Goal: Information Seeking & Learning: Learn about a topic

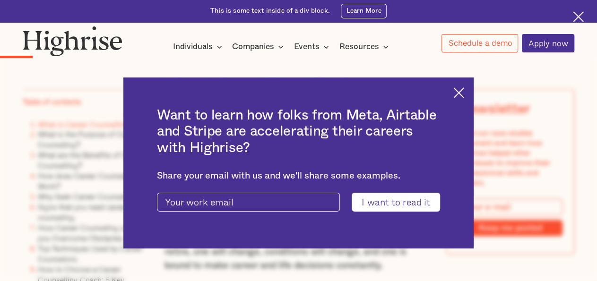
scroll to position [1131, 0]
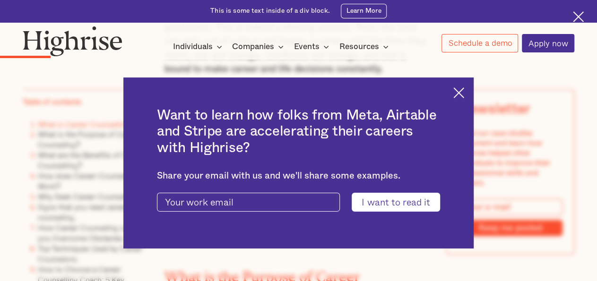
click at [464, 95] on img at bounding box center [458, 92] width 11 height 11
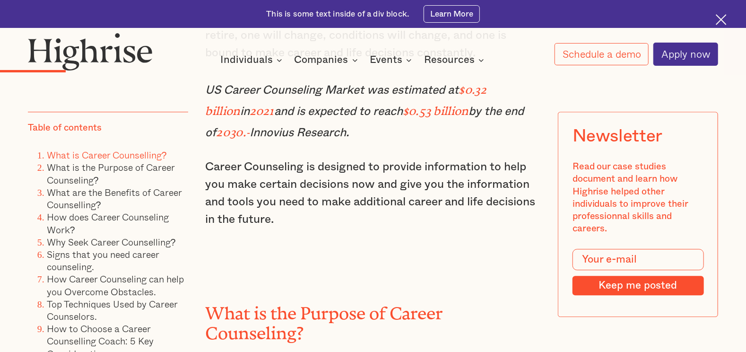
scroll to position [1462, 0]
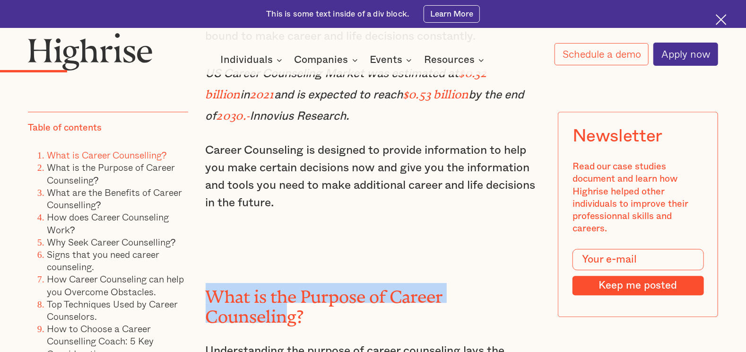
drag, startPoint x: 208, startPoint y: 282, endPoint x: 287, endPoint y: 333, distance: 94.4
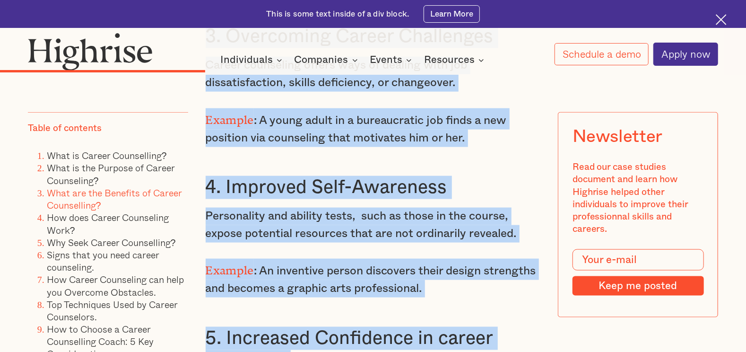
scroll to position [3056, 0]
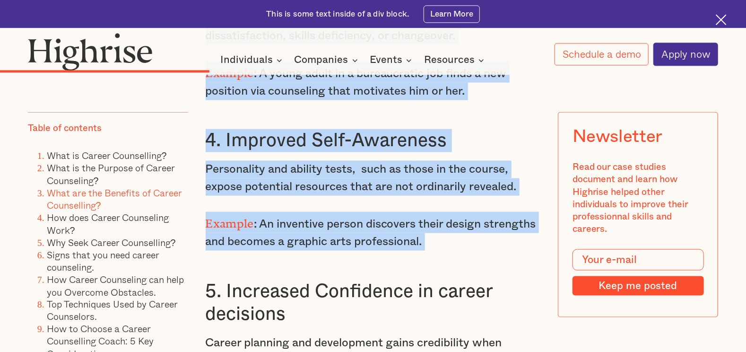
copy div "What is the Purpose of Career Counseling? Understanding the purpose of career c…"
click at [487, 246] on p "Example : An inventive person discovers their design strengths and becomes a gr…" at bounding box center [373, 230] width 335 height 39
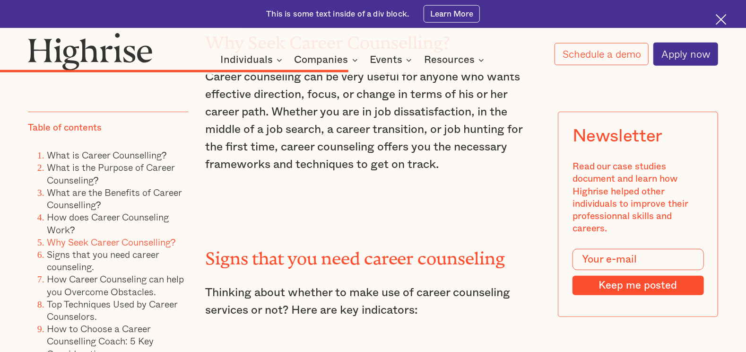
scroll to position [4727, 0]
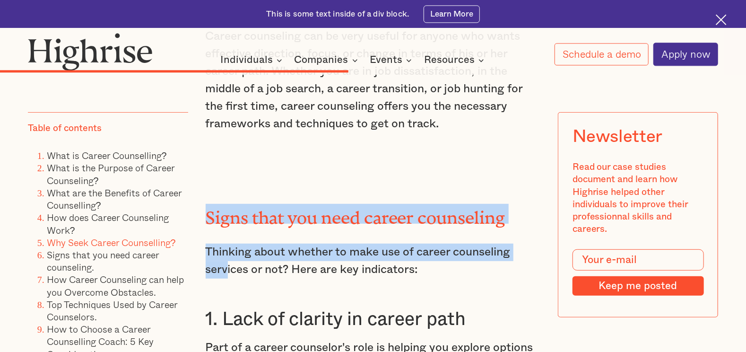
drag, startPoint x: 203, startPoint y: 212, endPoint x: 230, endPoint y: 286, distance: 79.1
click at [230, 281] on div "Key Takeaways Clarity in career choices: career counseling helps identify and a…" at bounding box center [373, 242] width 690 height 8381
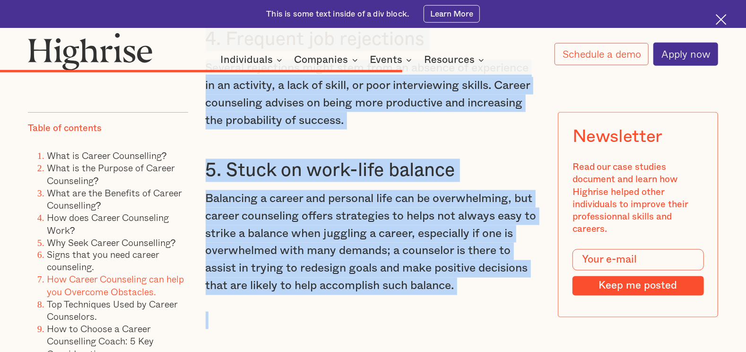
scroll to position [5340, 0]
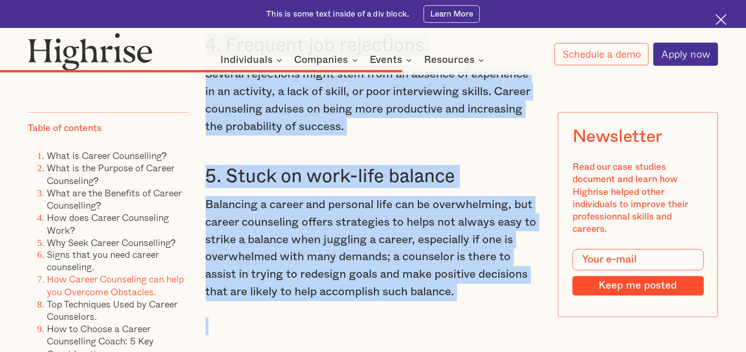
copy div "Signs that you need career counseling Thinking about whether to make use of car…"
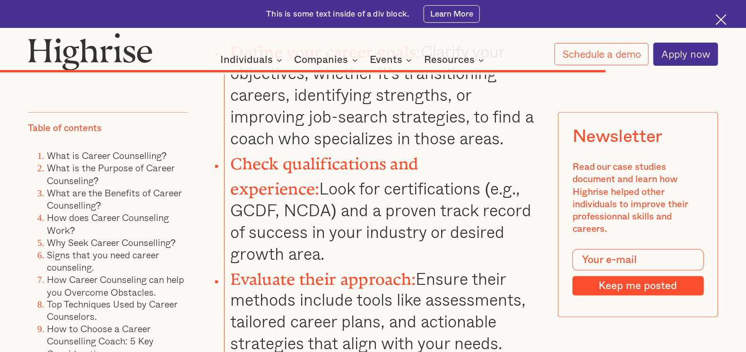
scroll to position [7525, 0]
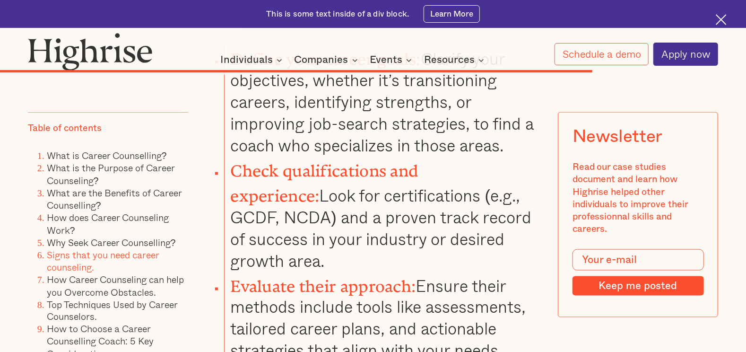
click at [70, 266] on link "Signs that you need career counseling." at bounding box center [103, 260] width 112 height 27
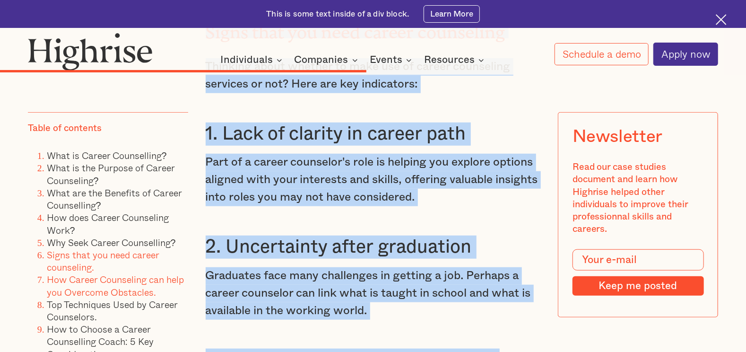
scroll to position [4911, 0]
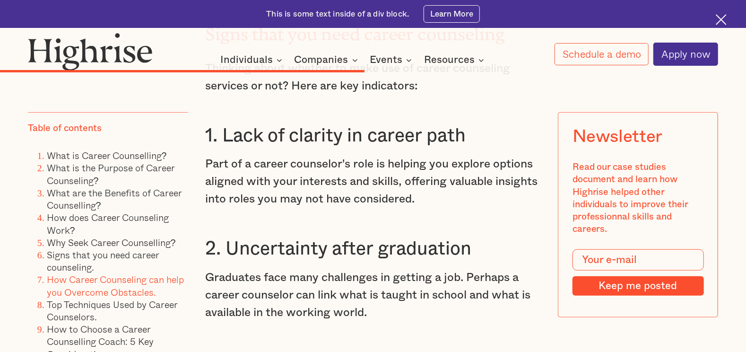
click at [270, 184] on p "Part of a career counselor's role is helping you explore options aligned with y…" at bounding box center [373, 182] width 335 height 52
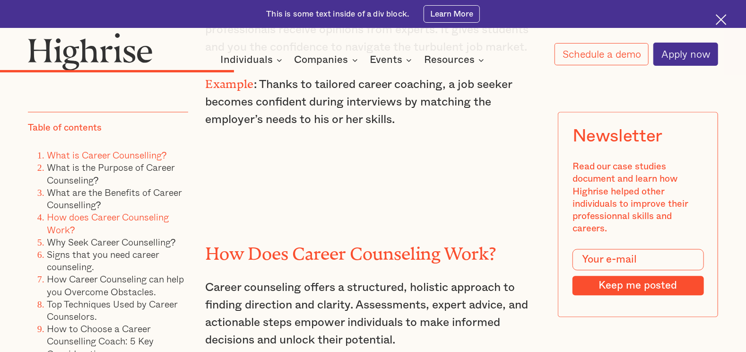
scroll to position [3684, 0]
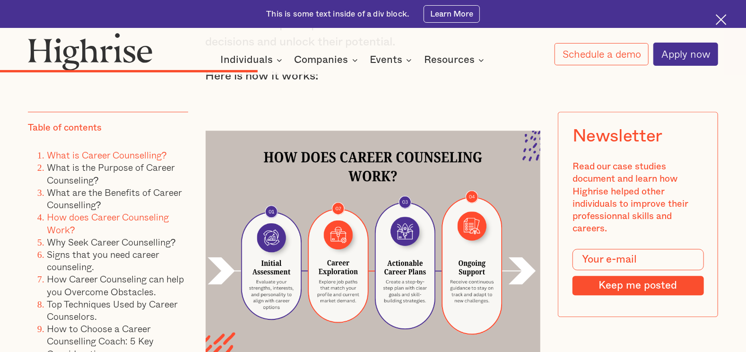
click at [78, 155] on link "What is Career Counselling?" at bounding box center [107, 155] width 120 height 15
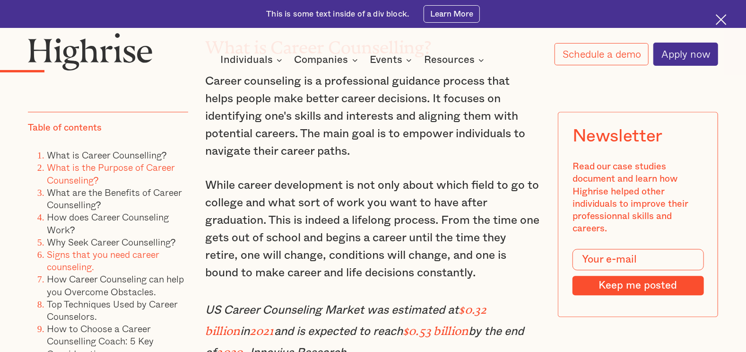
click at [77, 259] on link "Signs that you need career counseling." at bounding box center [103, 260] width 112 height 27
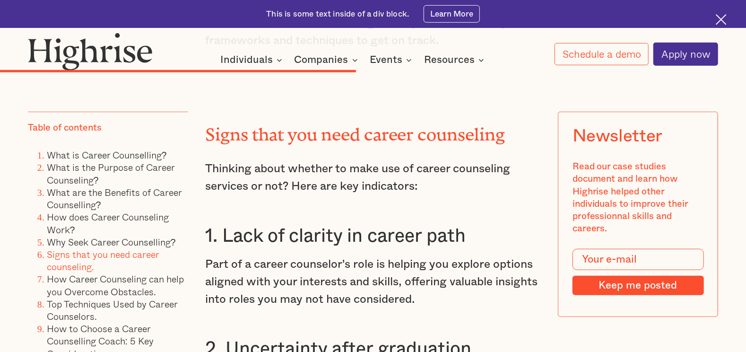
scroll to position [4811, 0]
